Goal: Transaction & Acquisition: Subscribe to service/newsletter

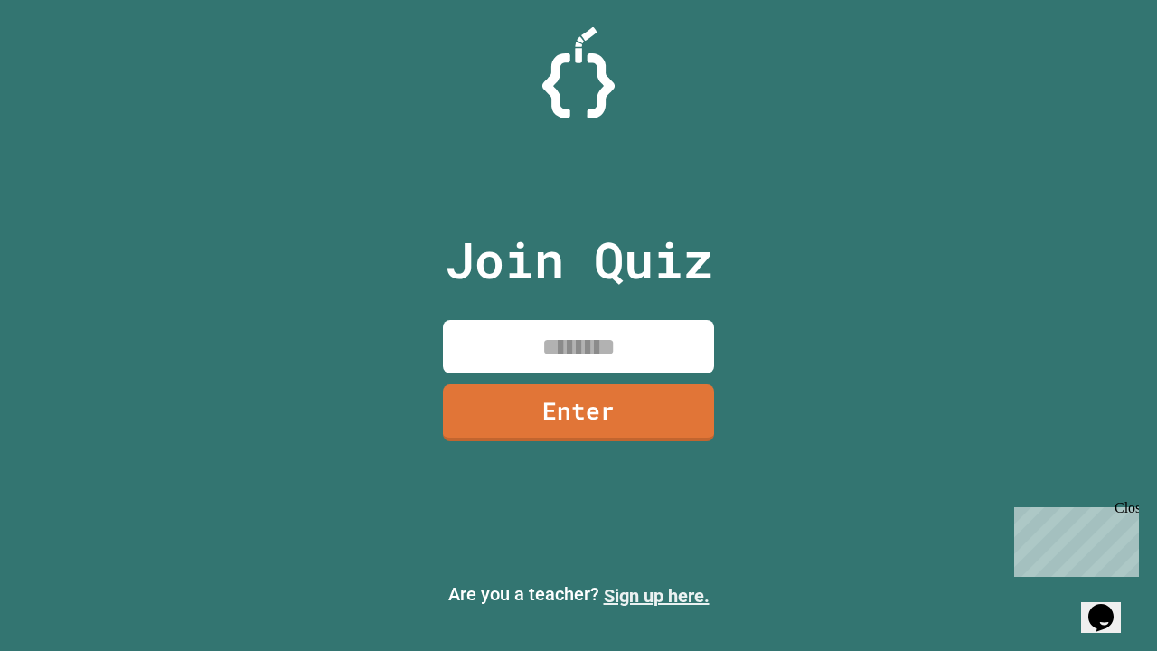
click at [656, 596] on link "Sign up here." at bounding box center [657, 596] width 106 height 22
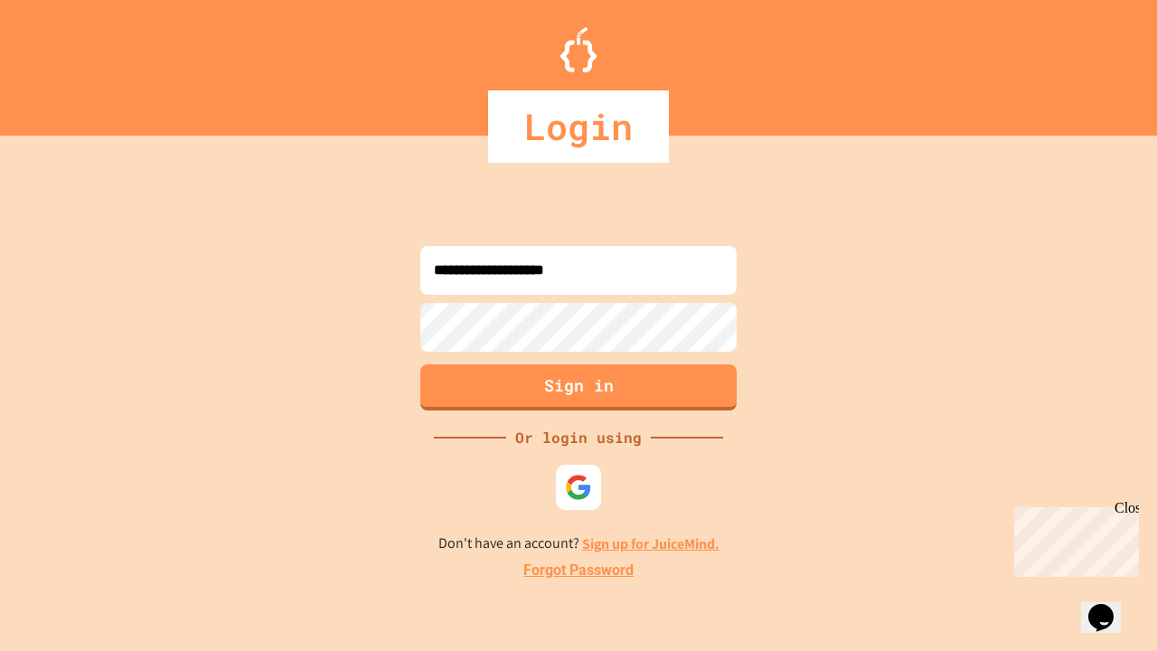
type input "**********"
